Goal: Task Accomplishment & Management: Manage account settings

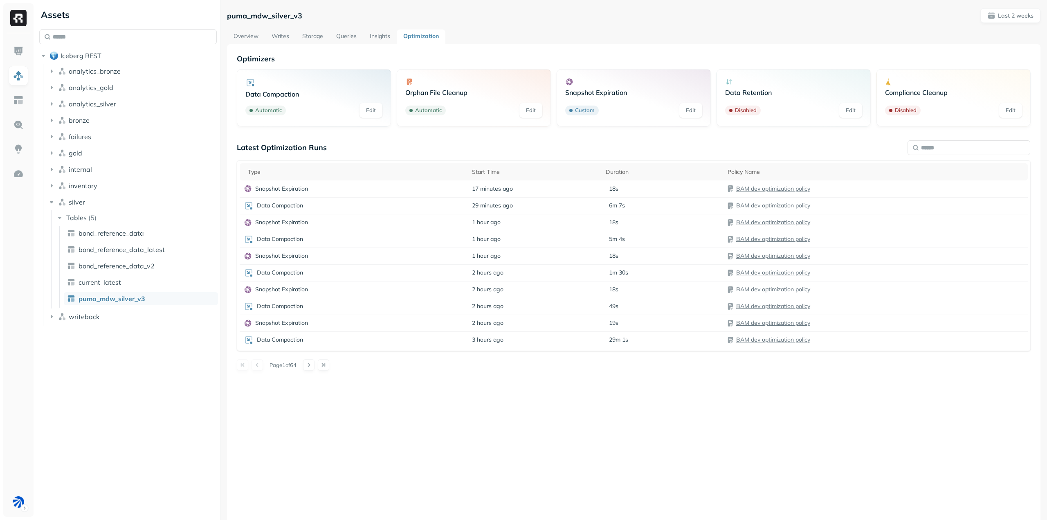
click at [421, 454] on div "Optimizers Data Compaction Automatic Edit Orphan File Cleanup Automatic Edit Sn…" at bounding box center [634, 304] width 814 height 520
click at [427, 466] on div "Optimizers Data Compaction Automatic Edit Orphan File Cleanup Automatic Edit Sn…" at bounding box center [634, 304] width 814 height 520
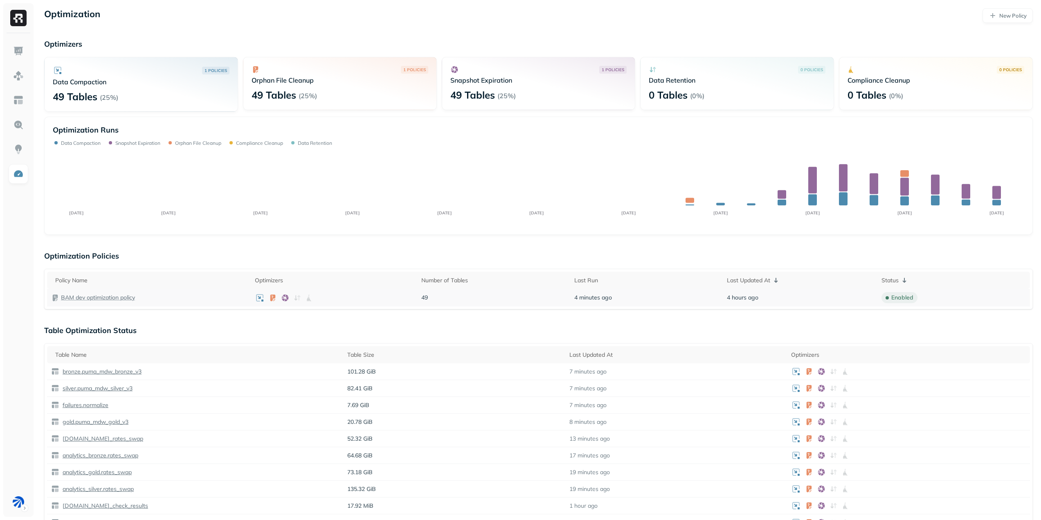
click at [97, 301] on p "BAM dev optimization policy" at bounding box center [98, 298] width 74 height 8
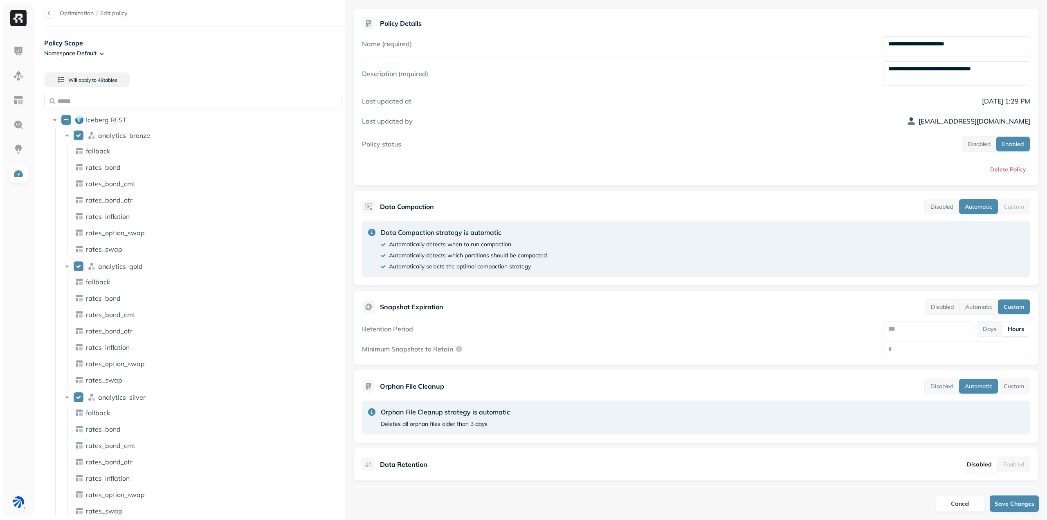
click at [52, 13] on div at bounding box center [49, 13] width 10 height 10
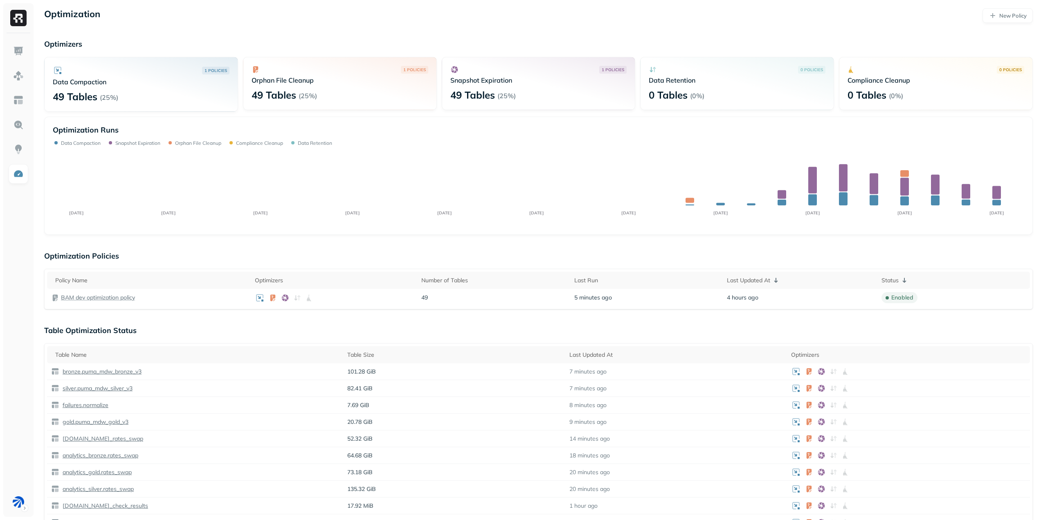
click at [304, 315] on div "Optimization New Policy Optimizers 1 POLICIES Data Compaction 49 Tables ( 25% )…" at bounding box center [538, 405] width 1005 height 811
drag, startPoint x: 350, startPoint y: 245, endPoint x: 7, endPoint y: 291, distance: 345.9
click at [350, 245] on div "Optimization New Policy Optimizers 1 POLICIES Data Compaction 49 Tables ( 25% )…" at bounding box center [538, 405] width 1005 height 811
